Goal: Information Seeking & Learning: Learn about a topic

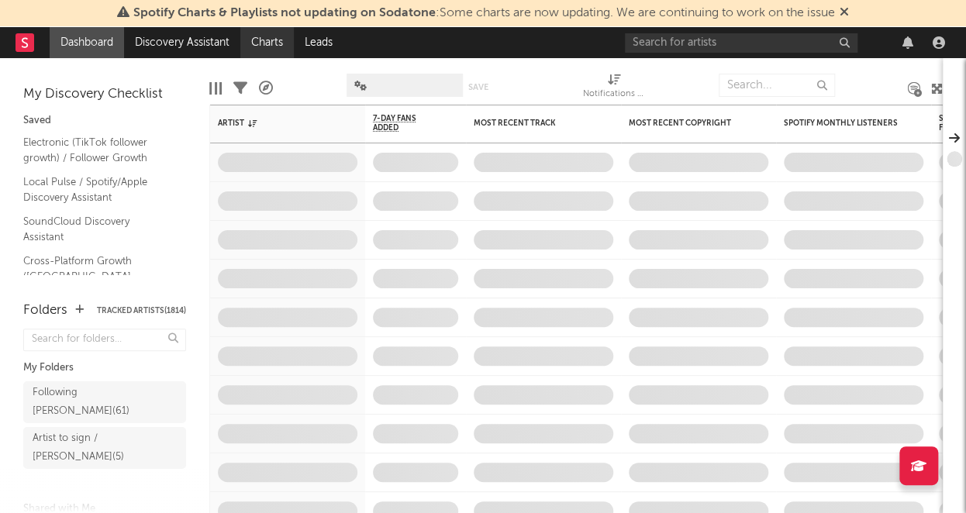
click at [261, 49] on link "Charts" at bounding box center [267, 42] width 54 height 31
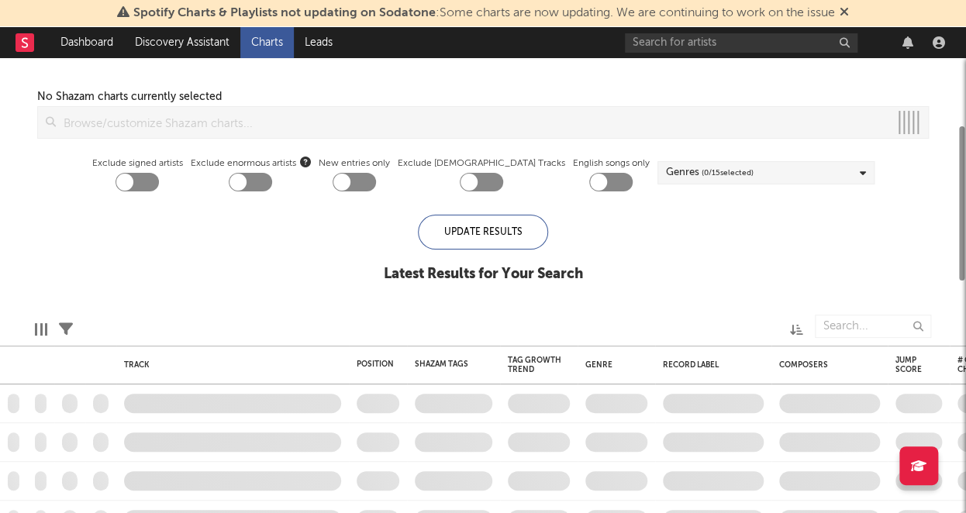
checkbox input "true"
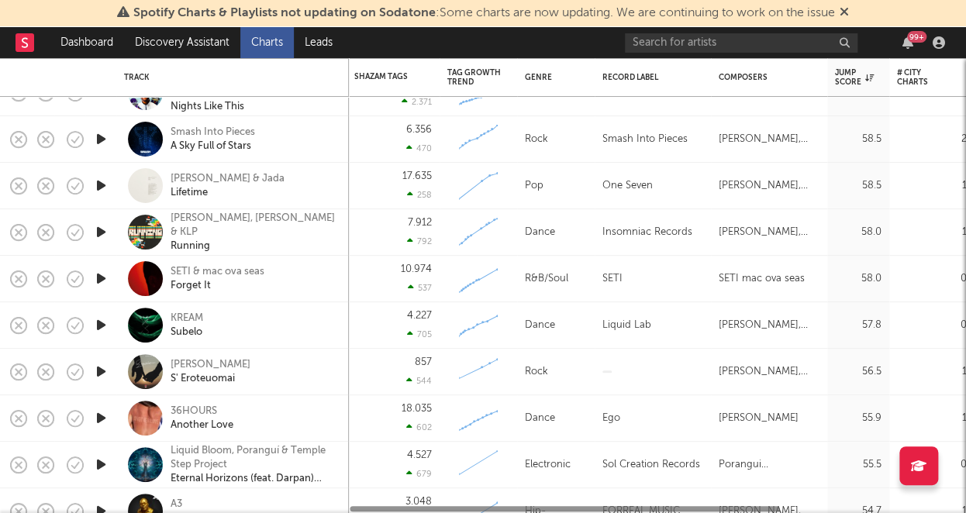
click at [271, 320] on div "KREAM Subelo" at bounding box center [254, 326] width 167 height 28
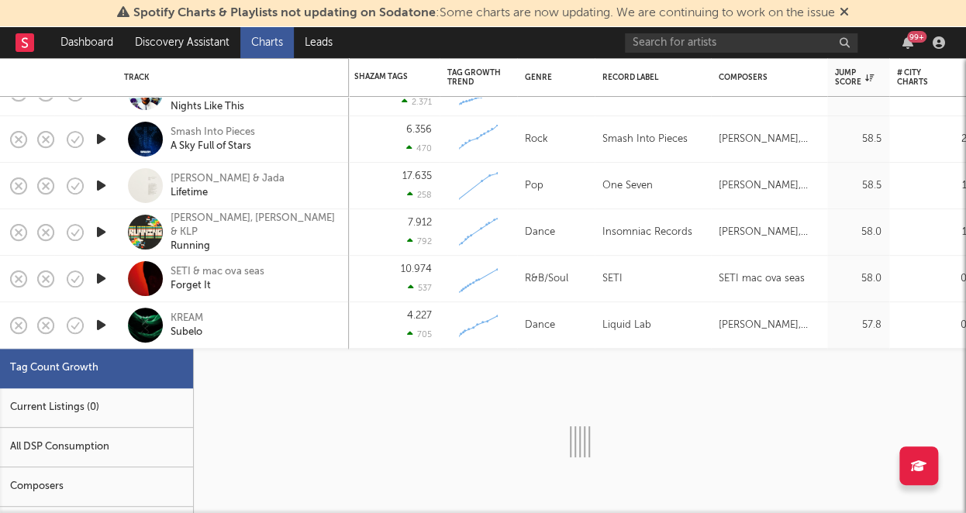
select select "1w"
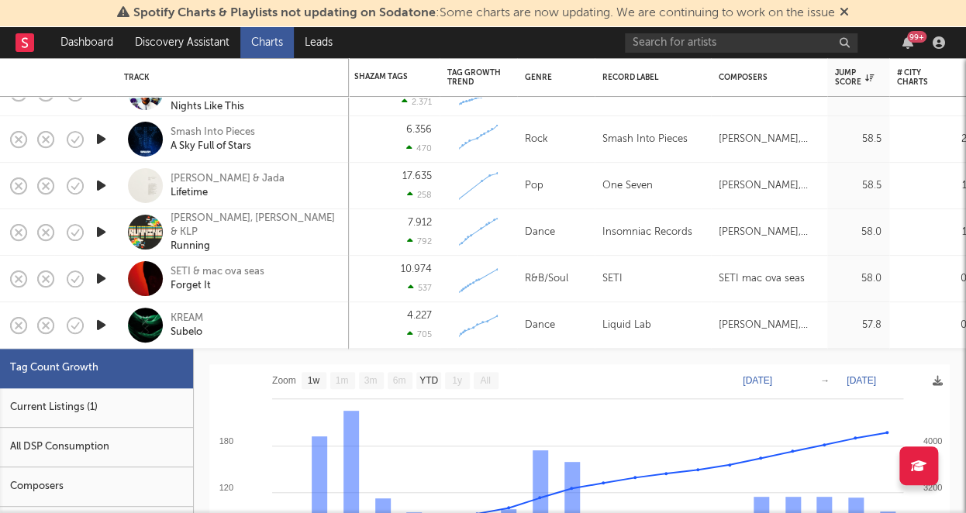
click at [145, 409] on div "Current Listings (1)" at bounding box center [96, 409] width 193 height 40
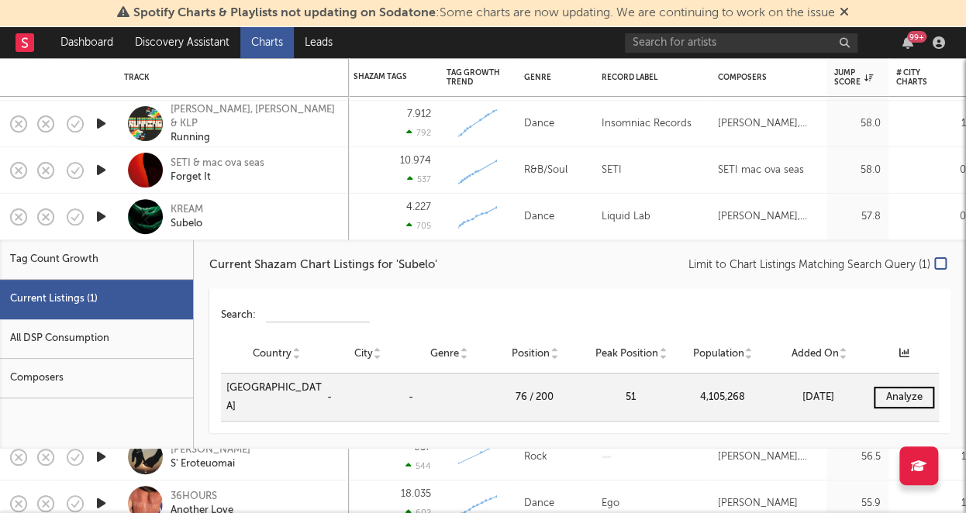
click at [283, 214] on div "KREAM Subelo" at bounding box center [254, 217] width 167 height 28
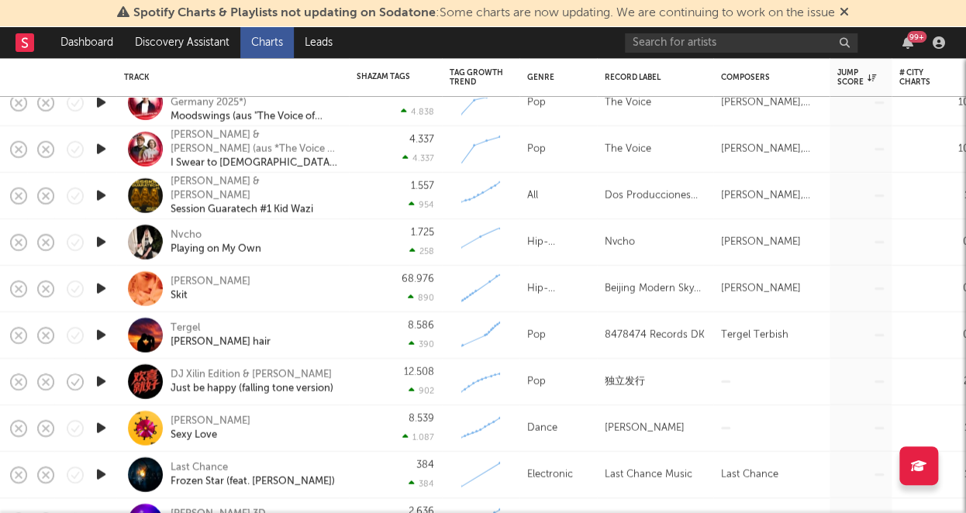
click at [257, 48] on link "Charts" at bounding box center [267, 42] width 54 height 31
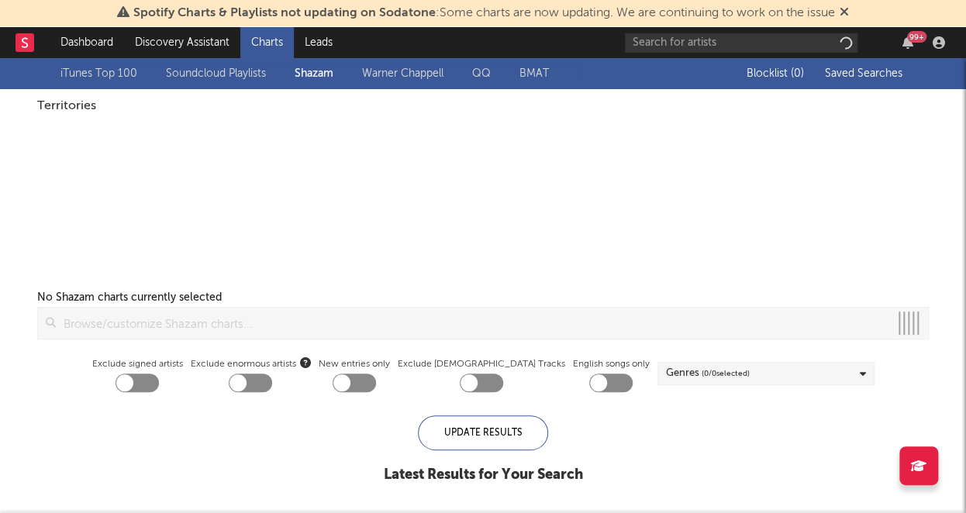
checkbox input "true"
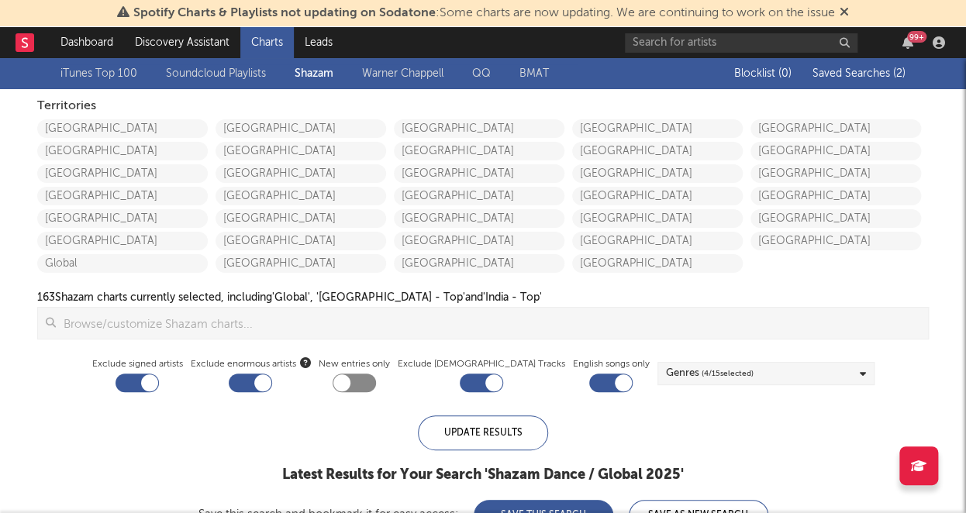
click at [230, 71] on link "Soundcloud Playlists" at bounding box center [216, 73] width 100 height 19
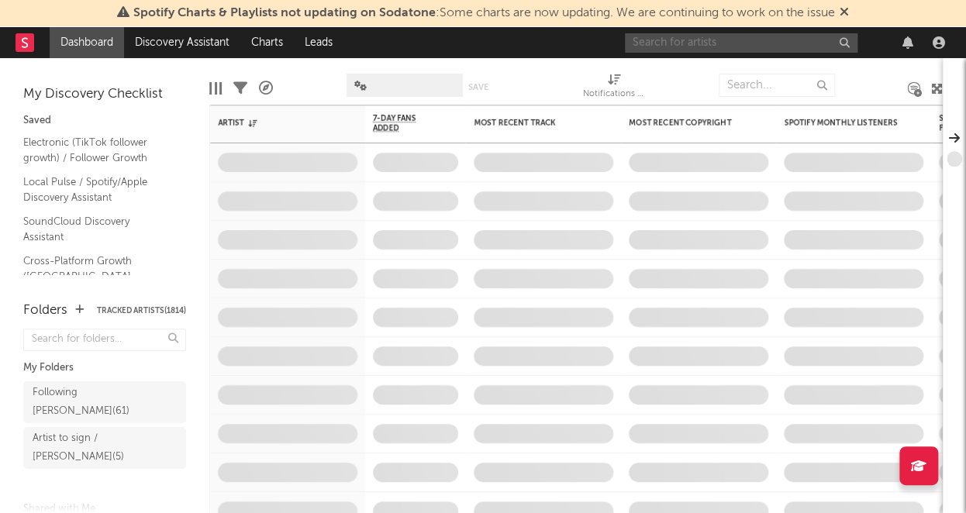
click at [734, 41] on input "text" at bounding box center [741, 42] width 233 height 19
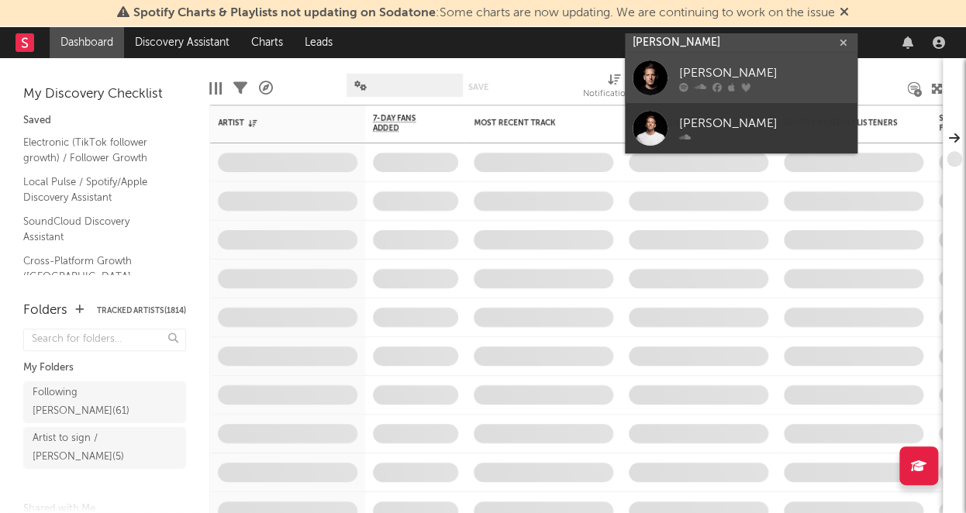
type input "[PERSON_NAME]"
click at [725, 75] on div "[PERSON_NAME]" at bounding box center [764, 73] width 171 height 19
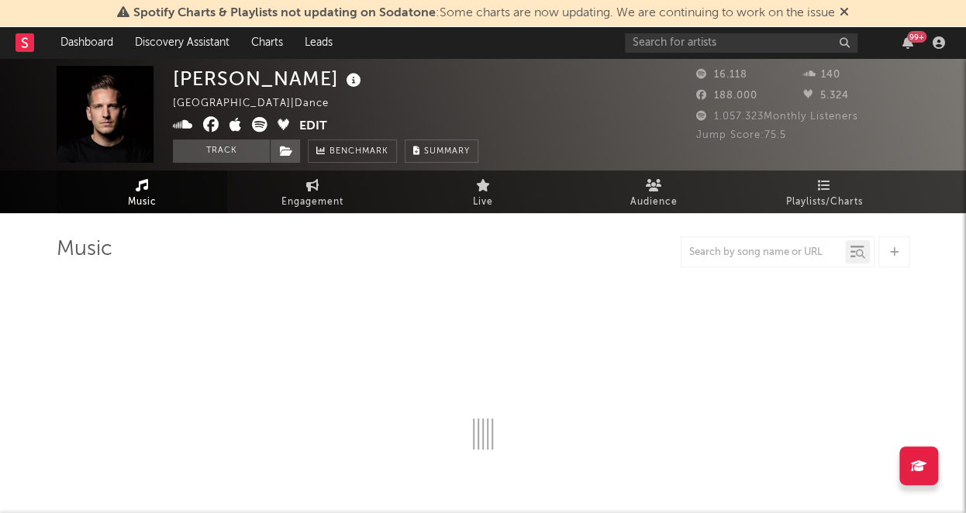
select select "6m"
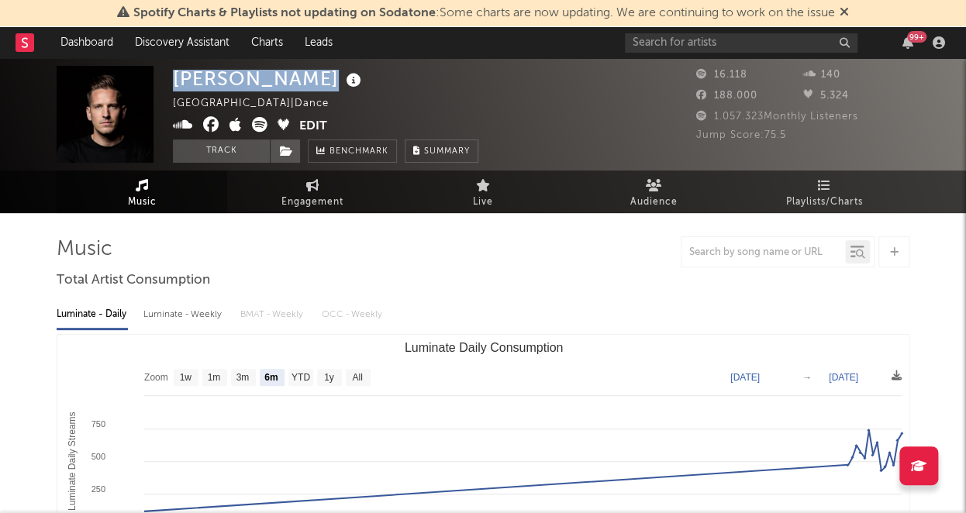
drag, startPoint x: 178, startPoint y: 78, endPoint x: 314, endPoint y: 78, distance: 136.5
click at [314, 78] on div "[PERSON_NAME]" at bounding box center [269, 79] width 192 height 26
click at [305, 118] on button "Edit" at bounding box center [313, 126] width 28 height 19
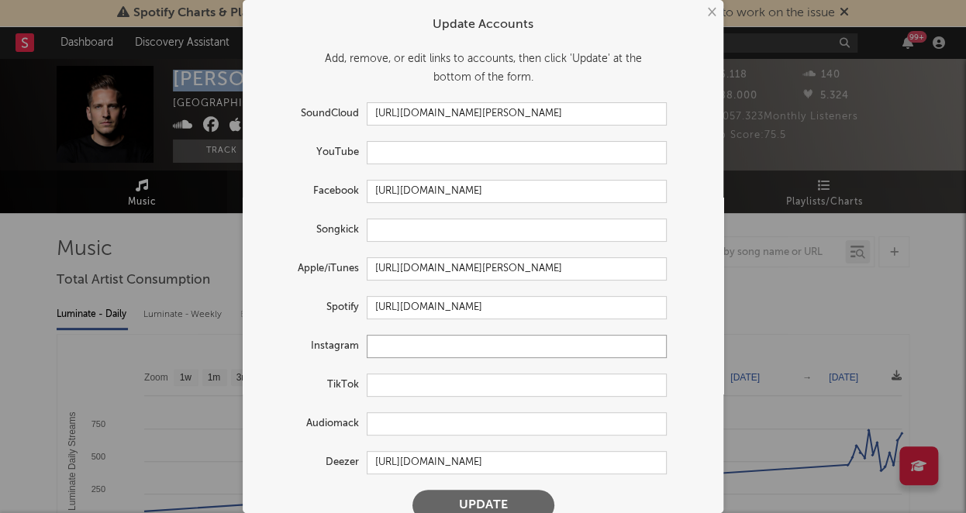
click at [424, 344] on input "text" at bounding box center [517, 346] width 300 height 23
paste input "https://www.instagram.com/nilsvanzandt/?hl=en"
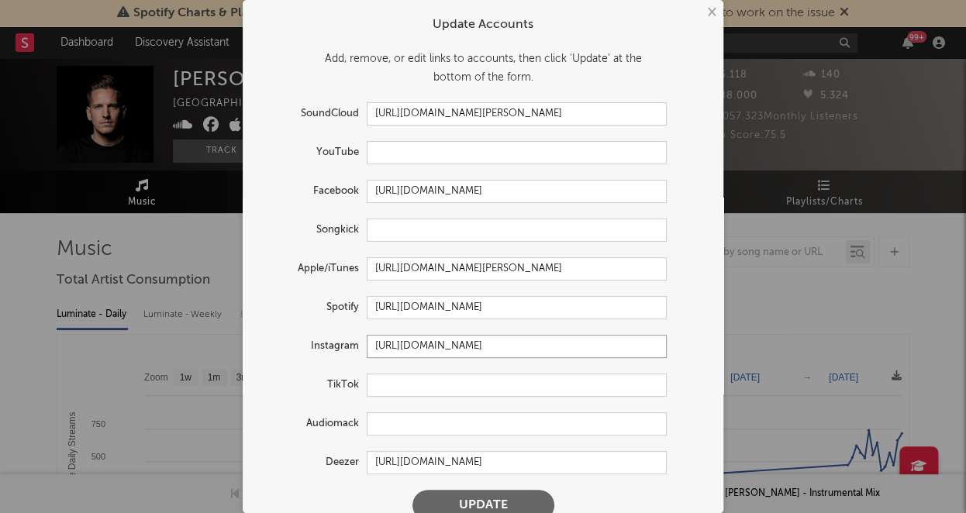
type input "https://www.instagram.com/nilsvanzandt/?hl=en"
click at [496, 498] on button "Update" at bounding box center [484, 505] width 142 height 31
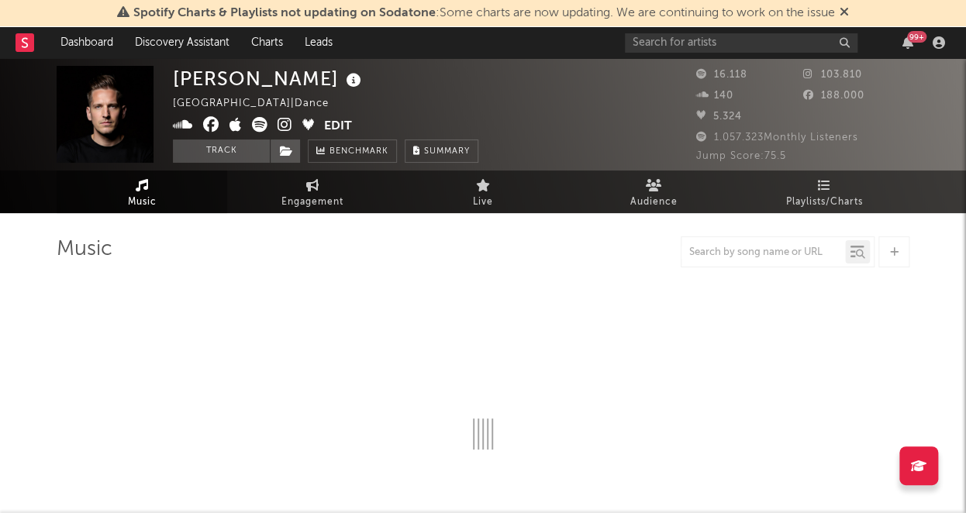
select select "6m"
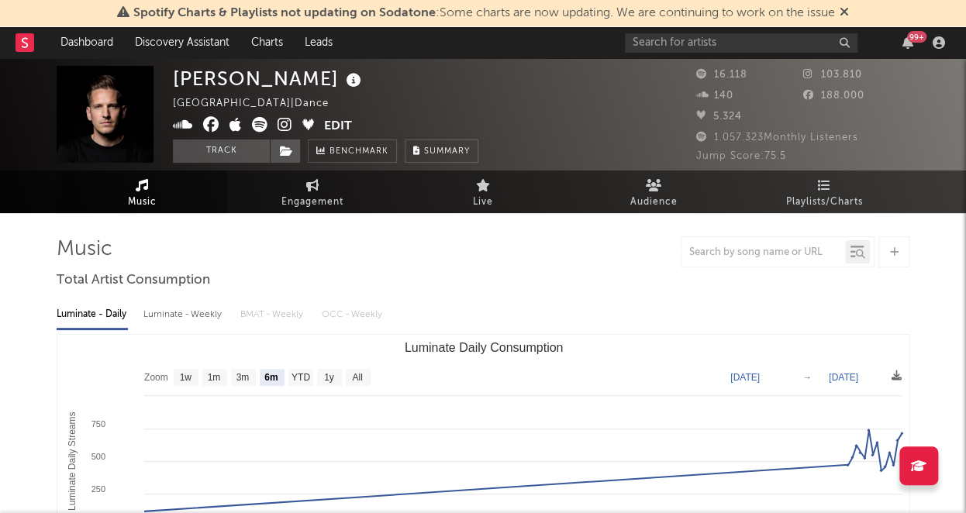
click at [337, 126] on button "Edit" at bounding box center [338, 126] width 28 height 19
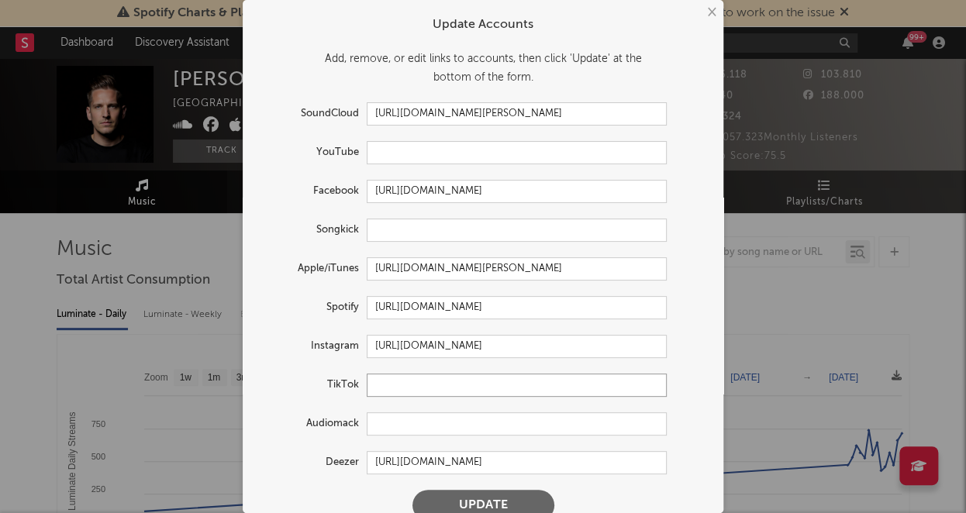
click at [422, 378] on input "text" at bounding box center [517, 385] width 300 height 23
paste input "https://www.tiktok.com/@nilsvanzandt"
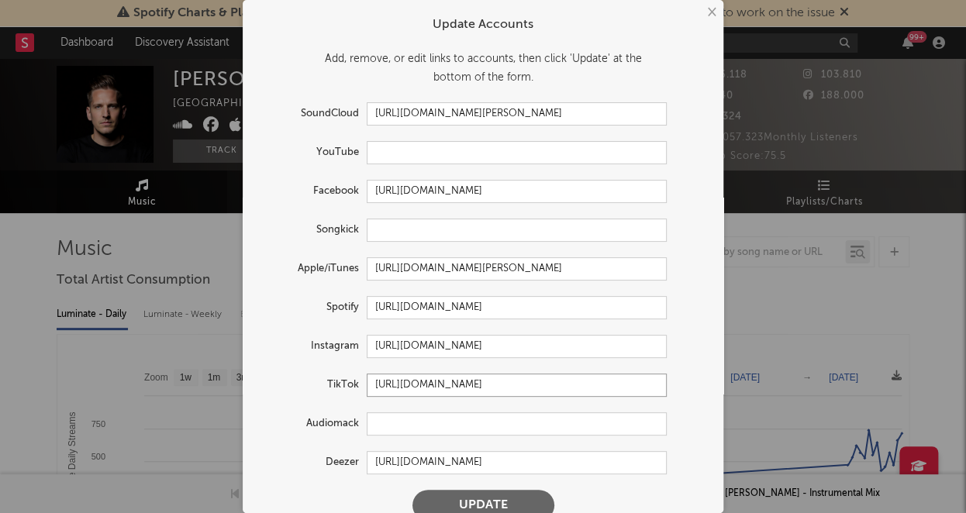
type input "https://www.tiktok.com/@nilsvanzandt"
click at [478, 500] on button "Update" at bounding box center [484, 505] width 142 height 31
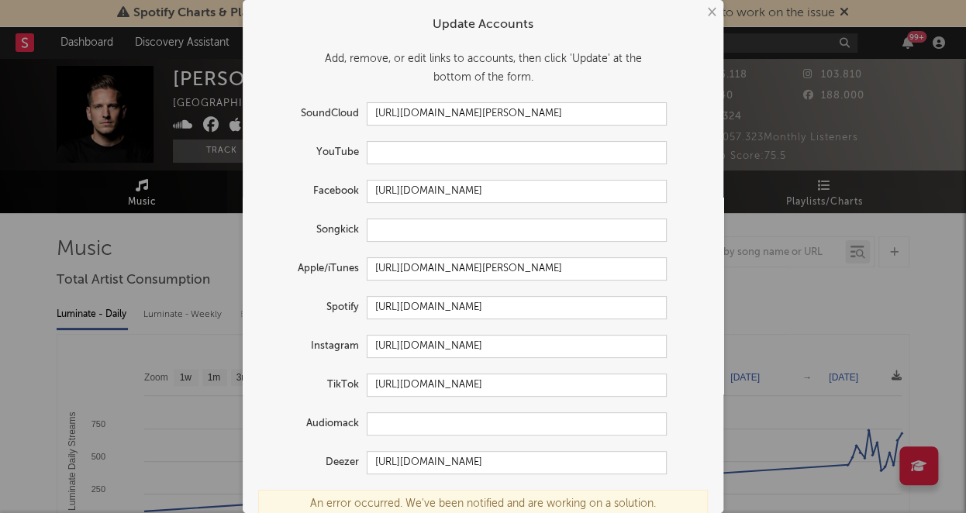
click at [460, 164] on form "Update Accounts Add, remove, or edit links to accounts, then click 'Update' at …" at bounding box center [482, 290] width 465 height 565
click at [464, 158] on input "text" at bounding box center [517, 152] width 300 height 23
paste input "https://www.youtube.com/user/NilsVanZandt"
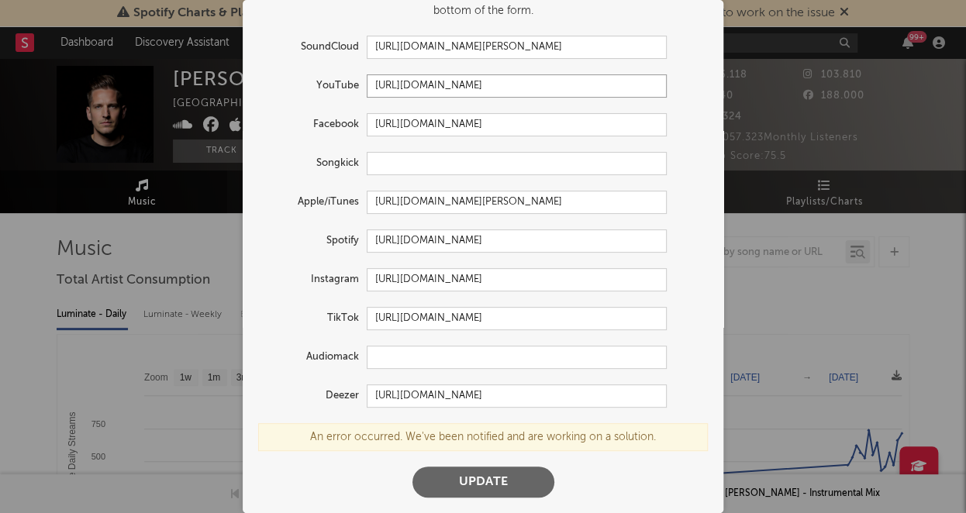
type input "https://www.youtube.com/user/NilsVanZandt"
click at [501, 487] on button "Update" at bounding box center [484, 482] width 142 height 31
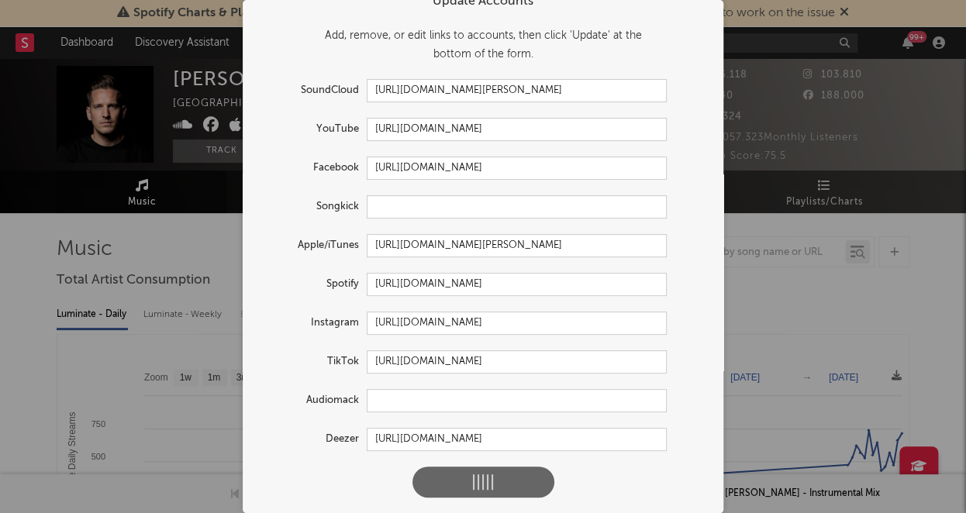
scroll to position [24, 0]
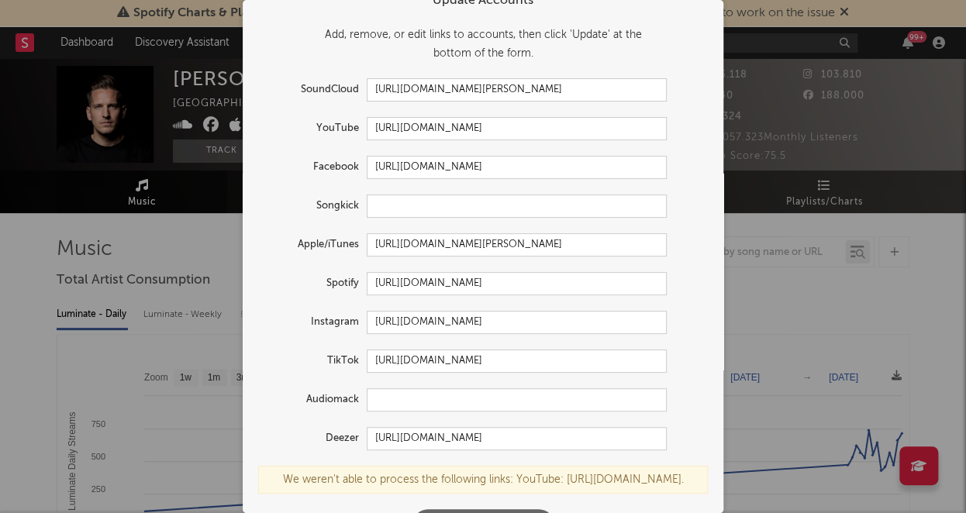
click at [744, 316] on div "× Update Accounts Add, remove, or edit links to accounts, then click 'Update' a…" at bounding box center [483, 256] width 966 height 513
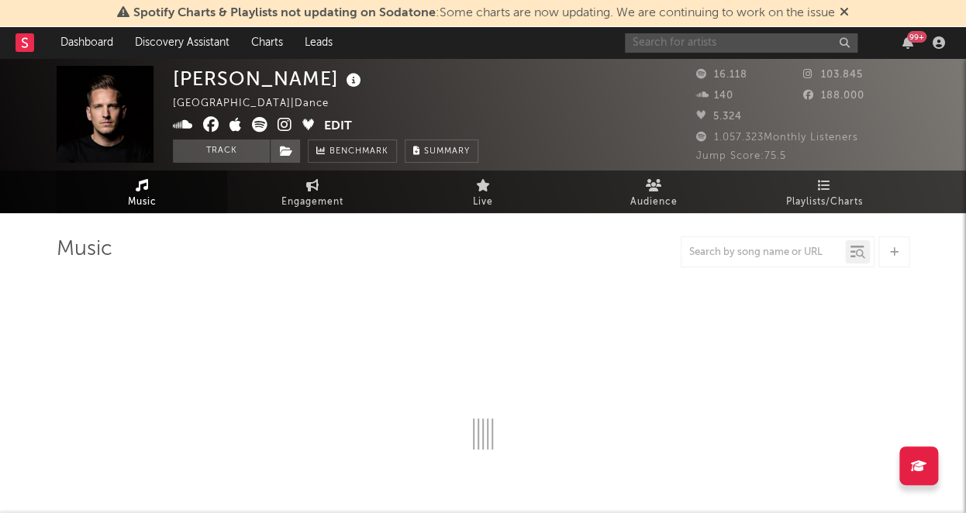
click at [690, 33] on input "text" at bounding box center [741, 42] width 233 height 19
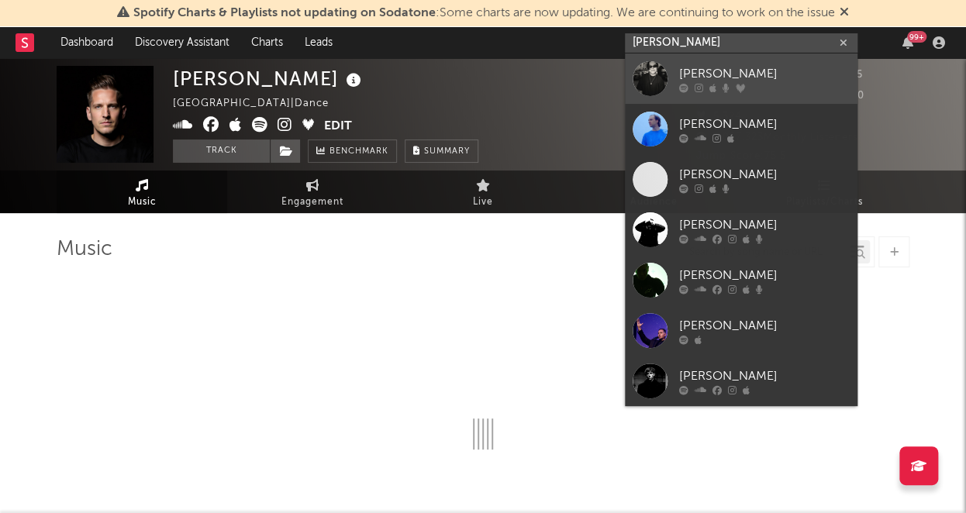
type input "Alex wann"
click at [713, 82] on div "Alex Wann" at bounding box center [764, 73] width 171 height 19
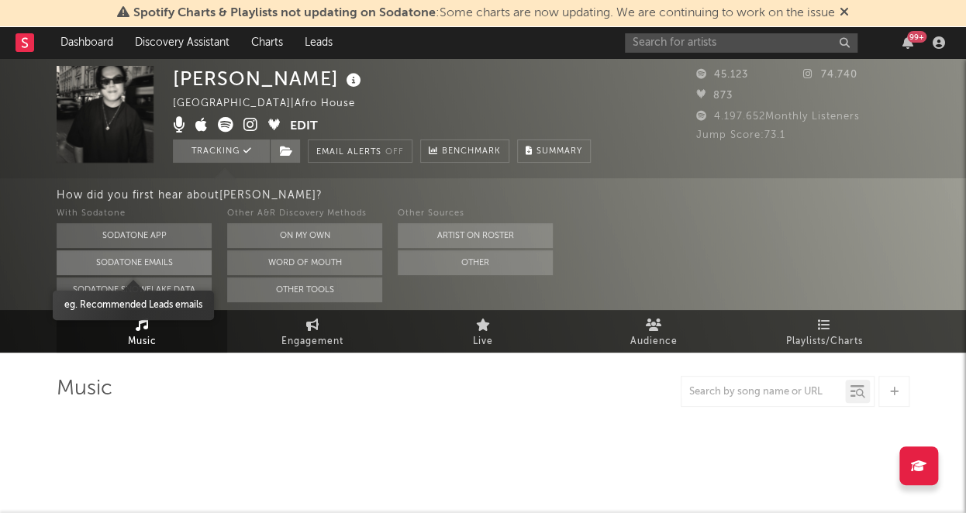
select select "6m"
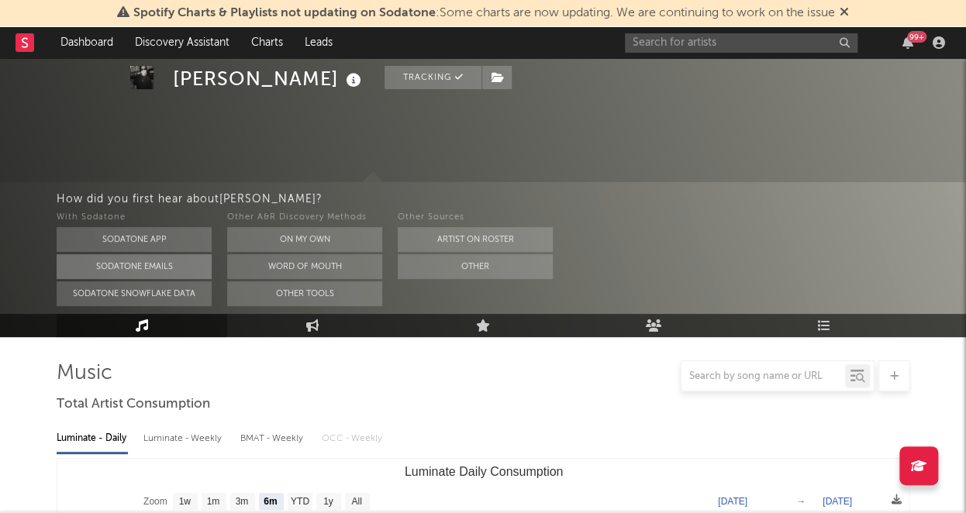
scroll to position [472, 0]
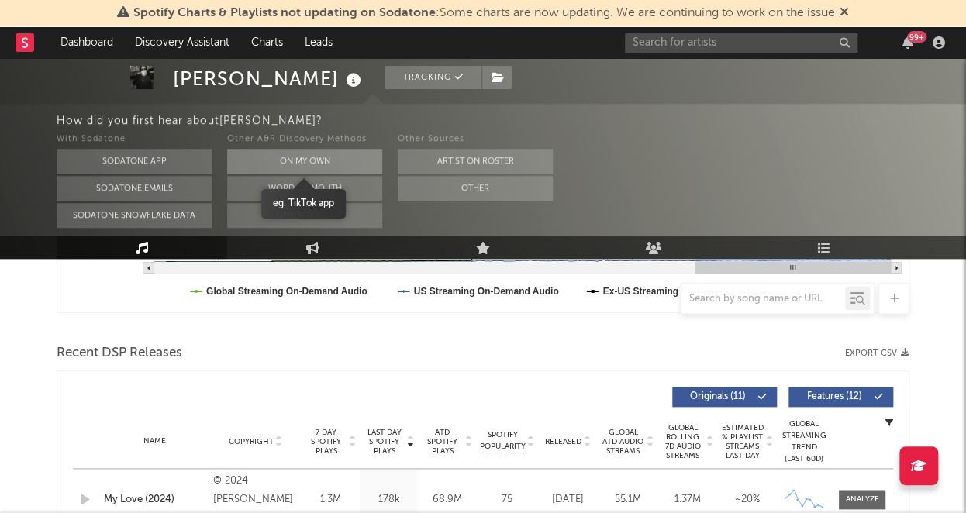
click at [295, 156] on button "On My Own" at bounding box center [304, 161] width 155 height 25
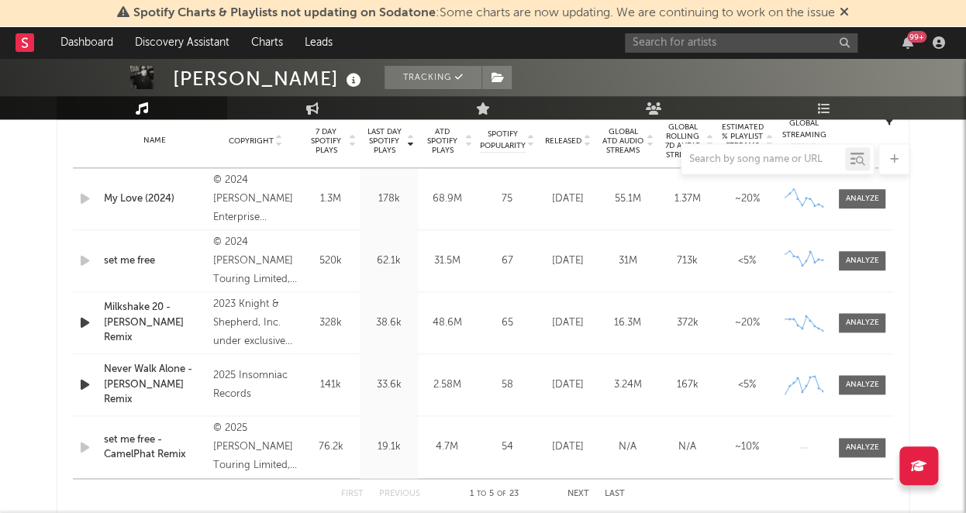
scroll to position [620, 0]
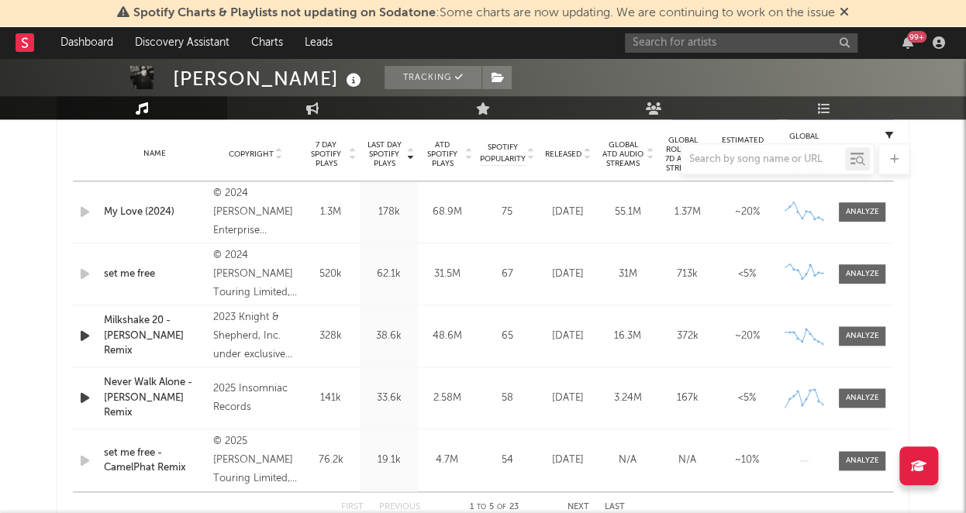
click at [552, 149] on div at bounding box center [483, 158] width 853 height 31
click at [562, 157] on div at bounding box center [483, 158] width 853 height 31
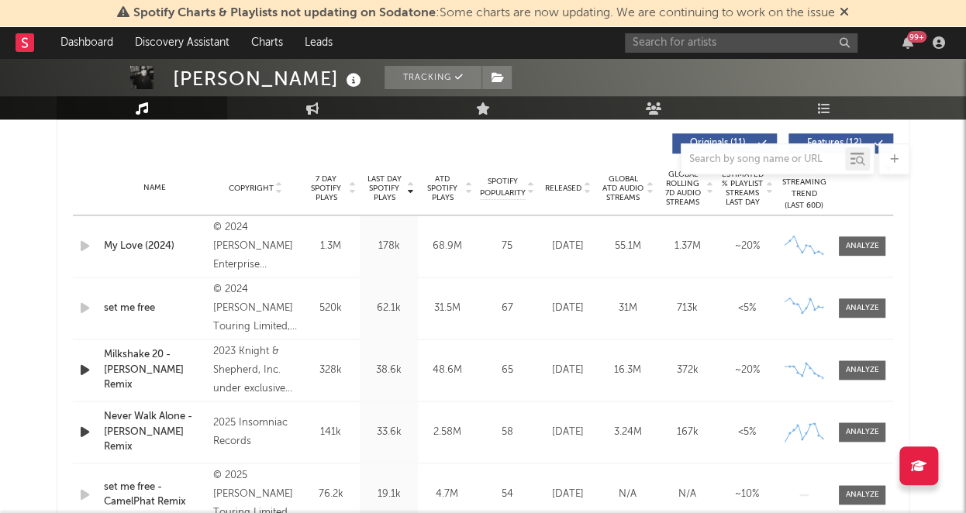
scroll to position [583, 0]
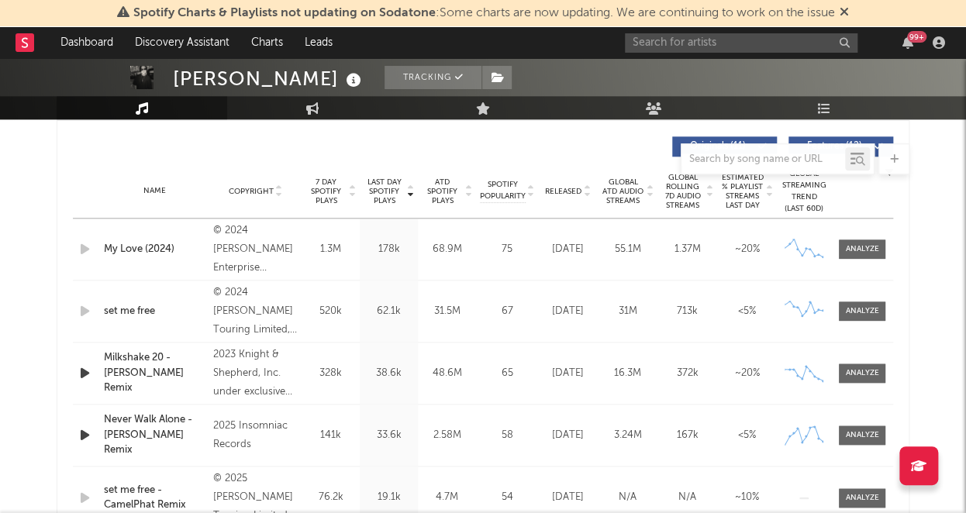
click at [558, 197] on div "Name Copyright Label Album Names Composer Names 7 Day Spotify Plays Last Day Sp…" at bounding box center [483, 191] width 820 height 54
click at [559, 192] on span "Released" at bounding box center [563, 191] width 36 height 9
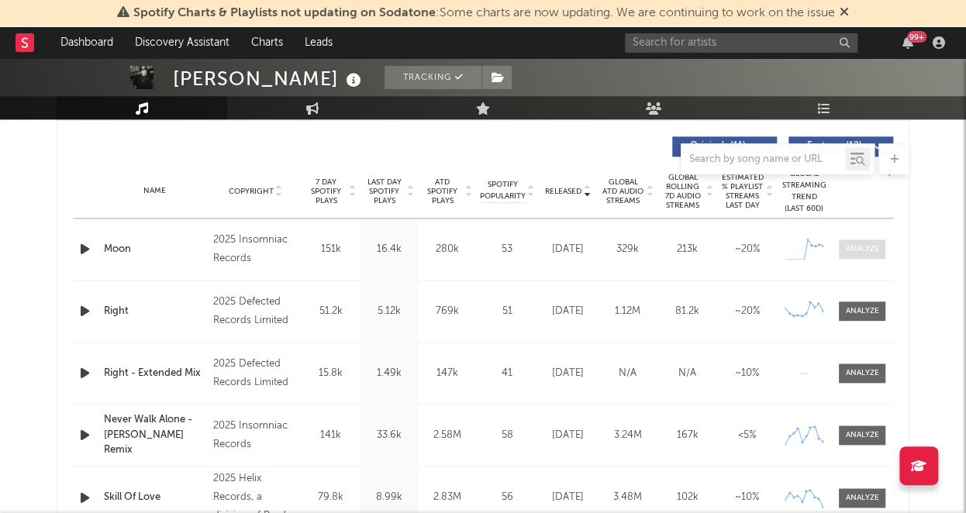
click at [865, 248] on div at bounding box center [862, 249] width 33 height 12
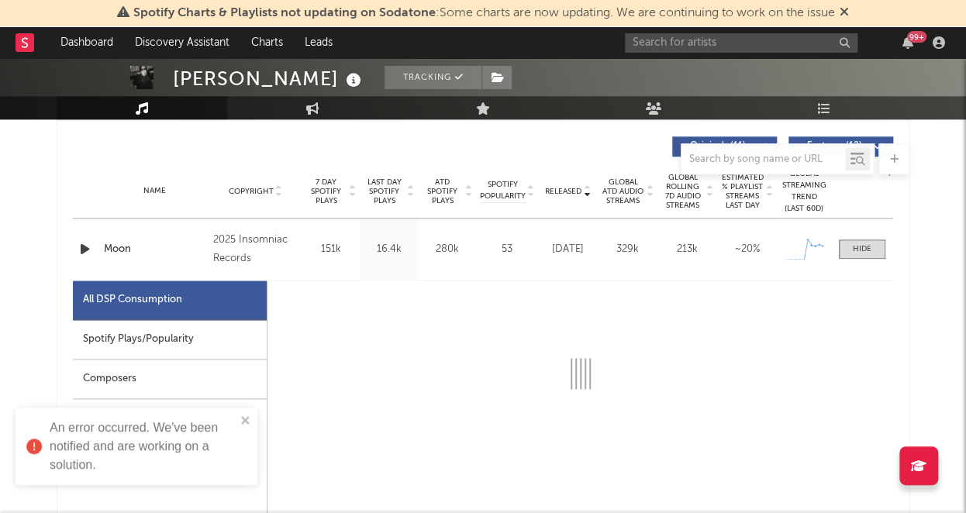
click at [202, 347] on div "Spotify Plays/Popularity" at bounding box center [170, 340] width 194 height 40
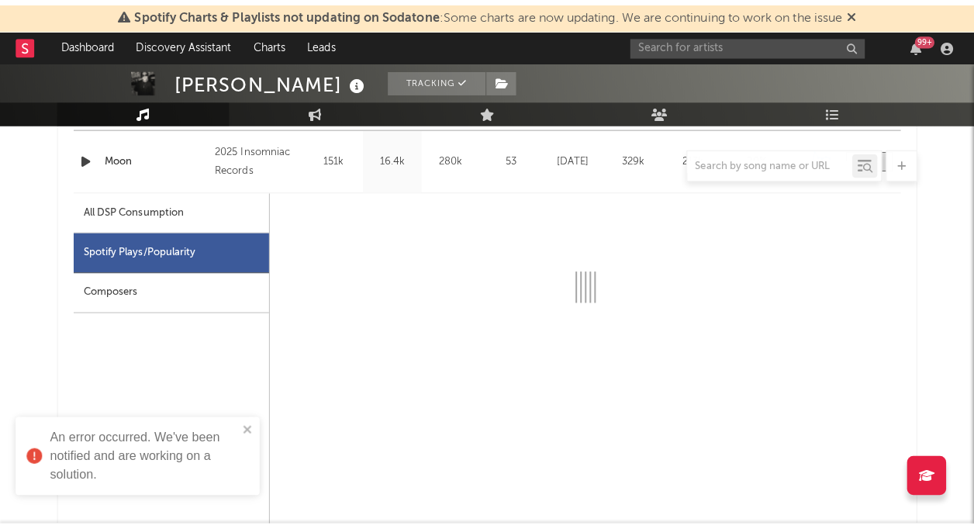
scroll to position [679, 0]
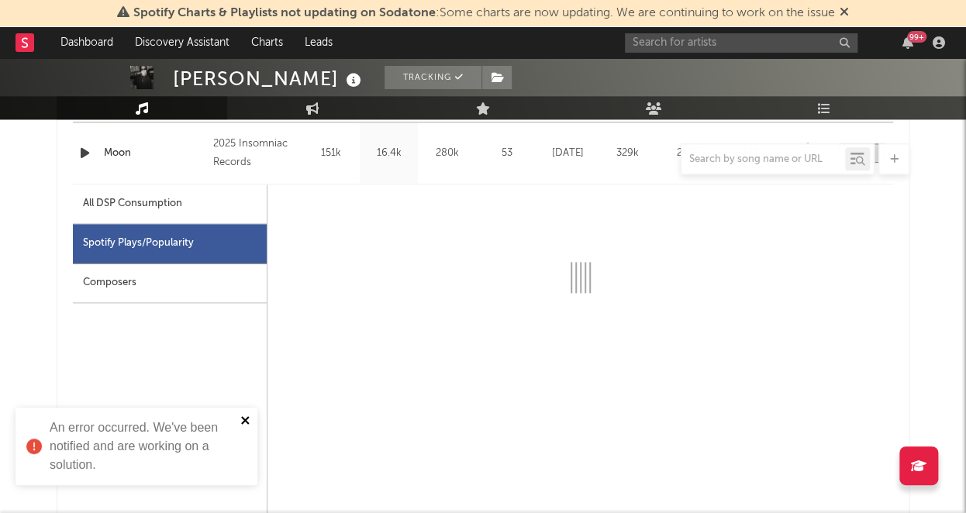
click at [242, 419] on icon "close" at bounding box center [245, 420] width 11 height 12
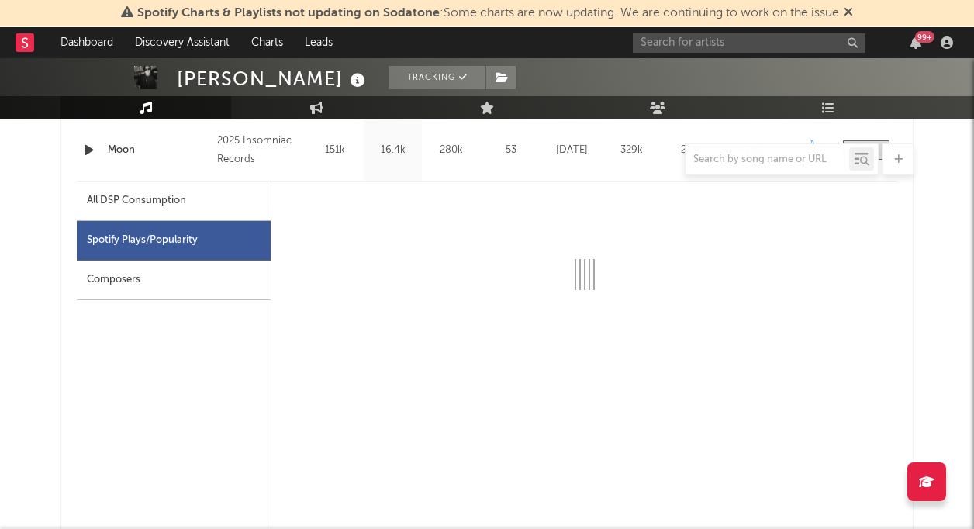
scroll to position [683, 0]
click at [730, 44] on input "text" at bounding box center [749, 42] width 233 height 19
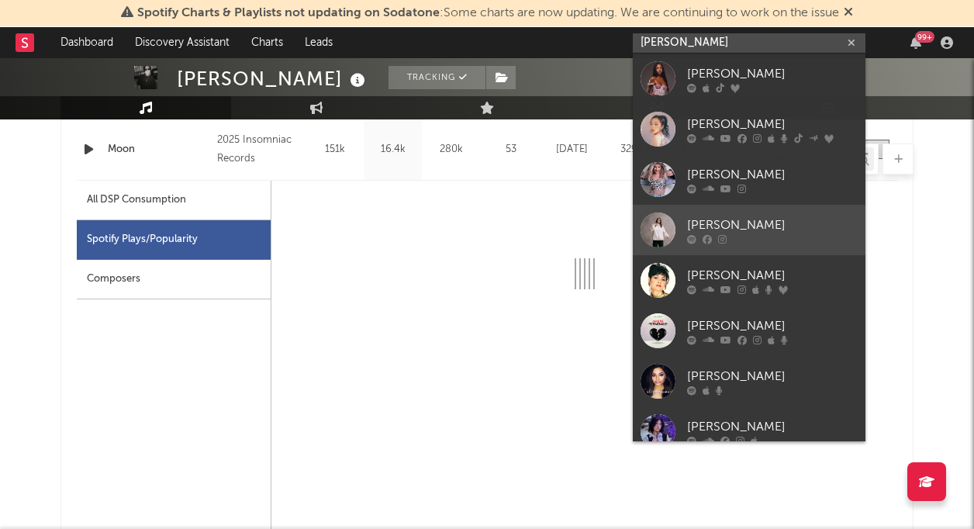
type input "alisha"
click at [732, 216] on div "ALISHA" at bounding box center [772, 225] width 171 height 19
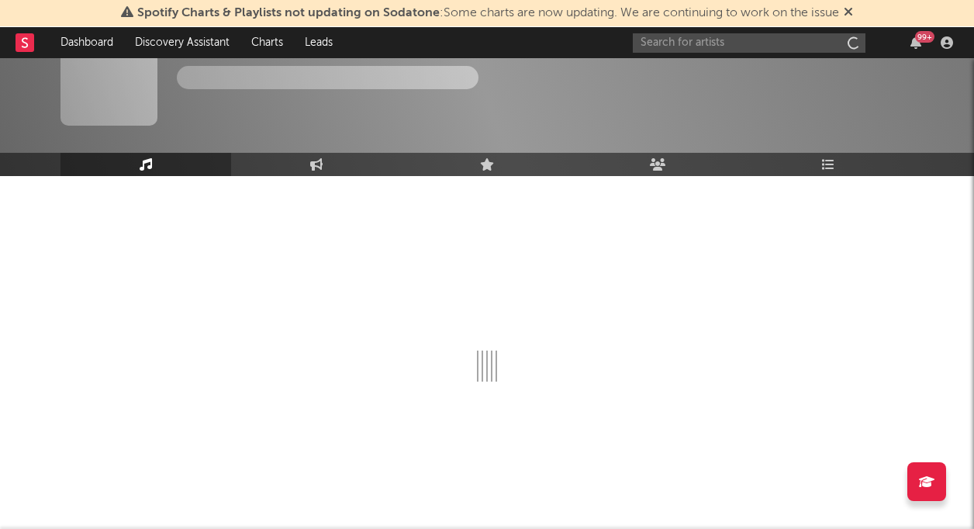
scroll to position [37, 0]
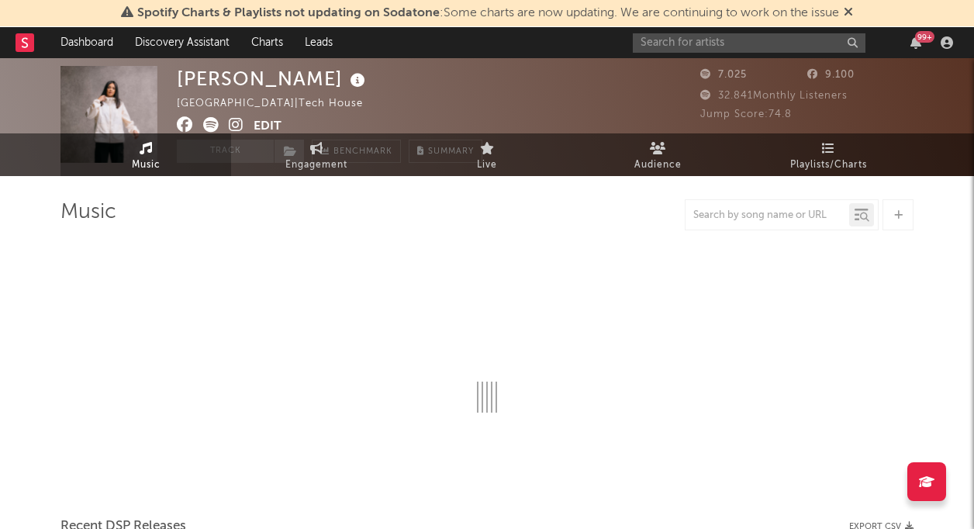
select select "1w"
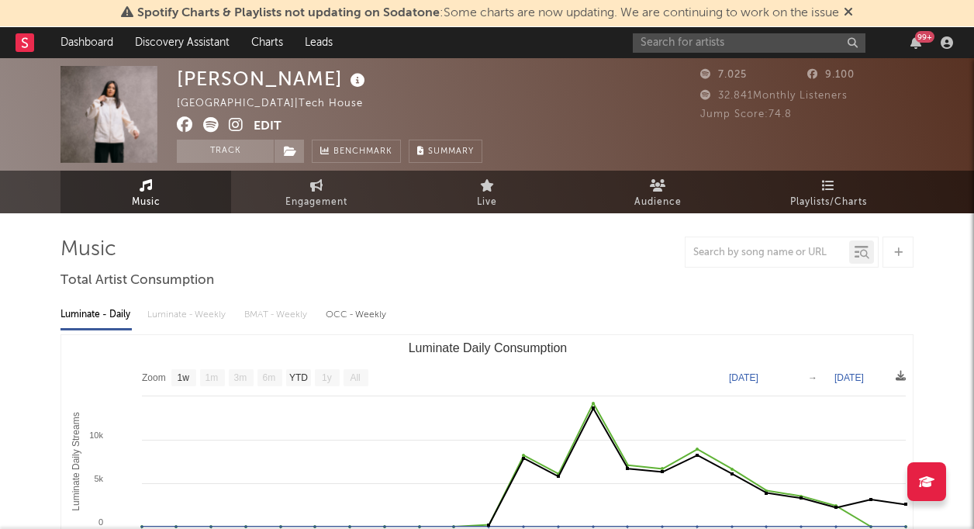
scroll to position [0, 0]
click at [233, 121] on icon at bounding box center [236, 125] width 15 height 16
click at [697, 38] on input "text" at bounding box center [749, 42] width 233 height 19
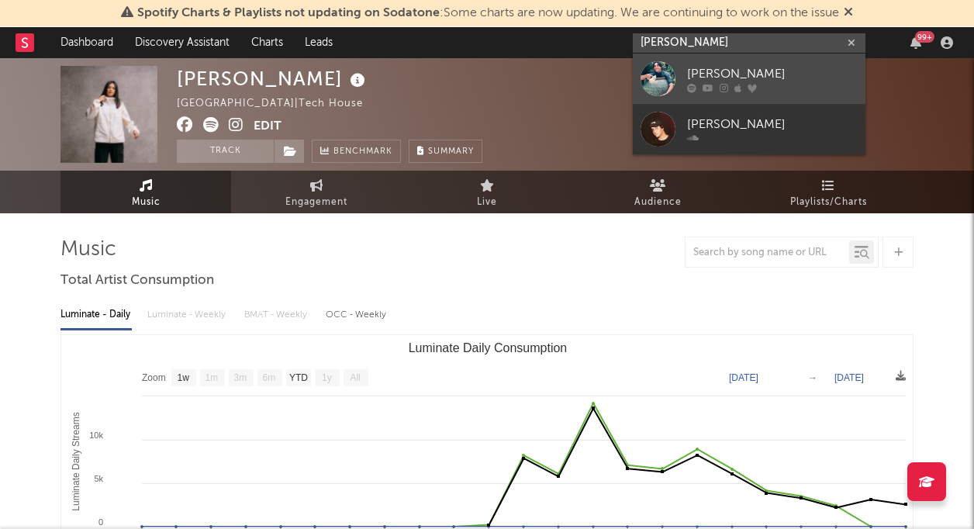
type input "ahmed spins"
click at [692, 71] on div "Ahmed Spins" at bounding box center [772, 73] width 171 height 19
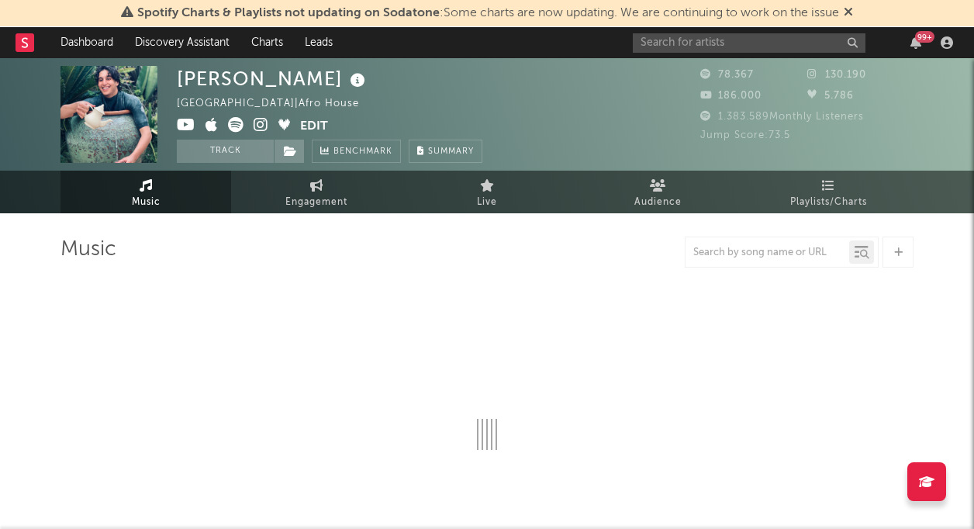
select select "6m"
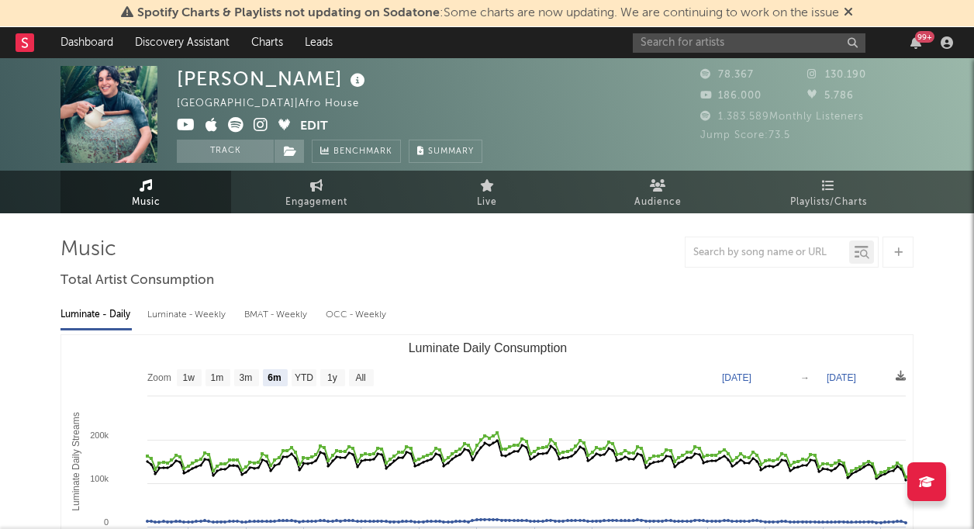
click at [347, 91] on span at bounding box center [358, 81] width 22 height 22
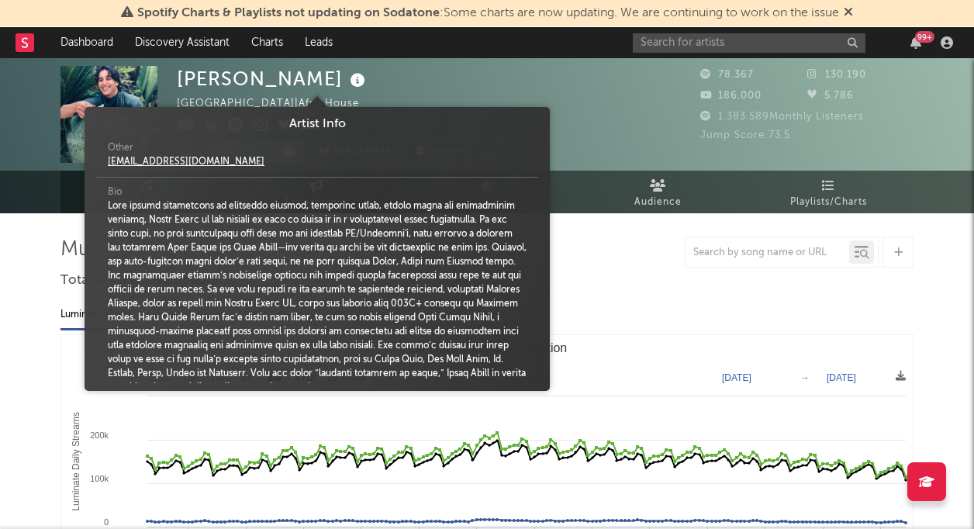
click at [422, 78] on div "Ahmed Spins Italy | Afro House Edit Track Benchmark Summary" at bounding box center [330, 114] width 306 height 97
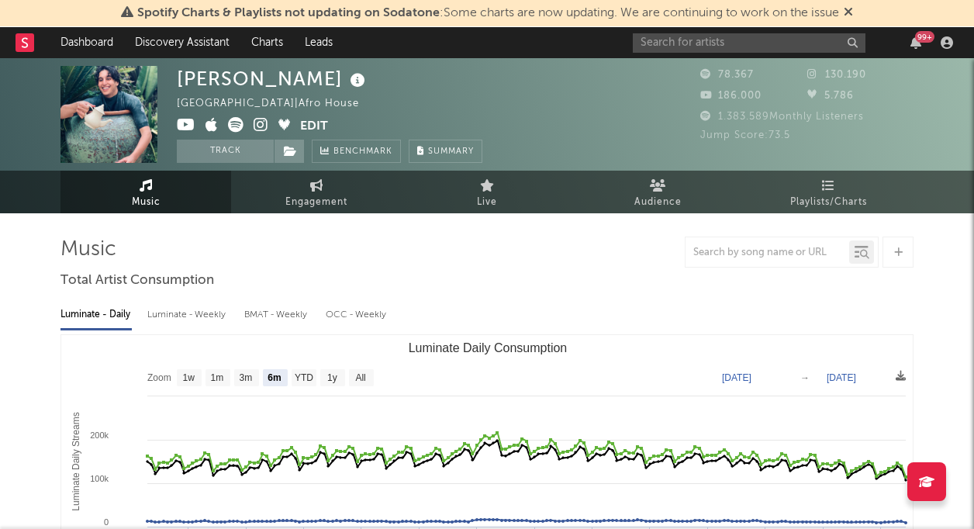
click at [267, 125] on icon at bounding box center [261, 125] width 15 height 16
click at [174, 124] on div "Ahmed Spins Italy | Afro House Edit Track Benchmark Summary 78.367 130.190 186.…" at bounding box center [487, 114] width 974 height 112
click at [183, 125] on icon at bounding box center [186, 125] width 19 height 16
